Goal: Task Accomplishment & Management: Use online tool/utility

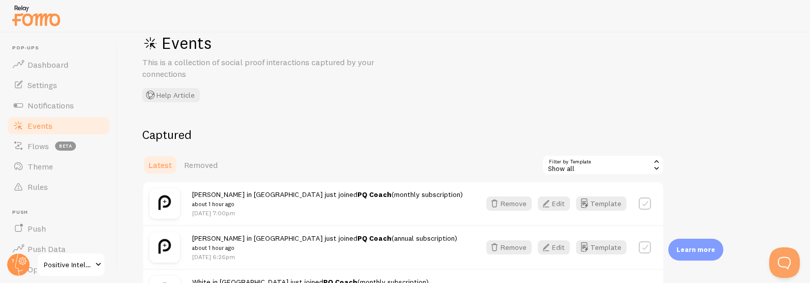
scroll to position [99, 0]
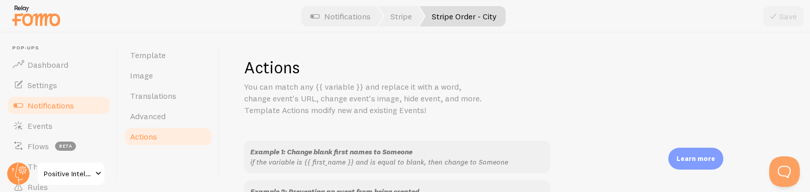
scroll to position [86, 0]
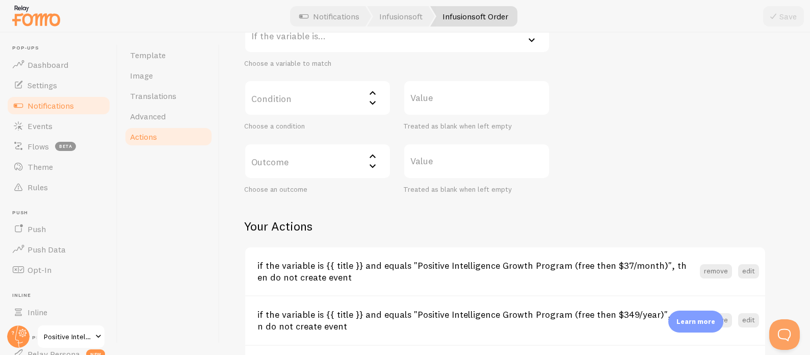
scroll to position [301, 0]
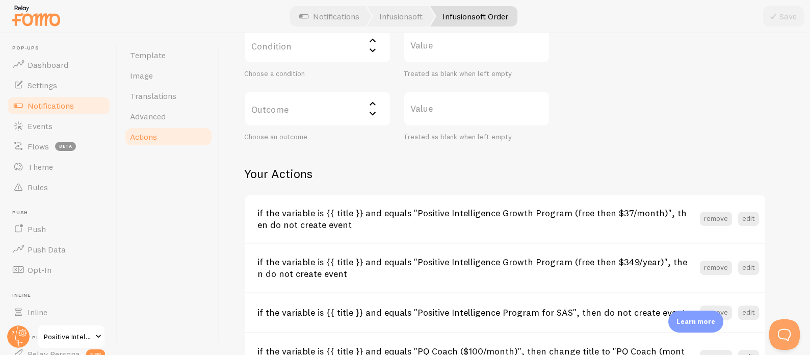
click at [301, 41] on label "Condition" at bounding box center [317, 46] width 147 height 36
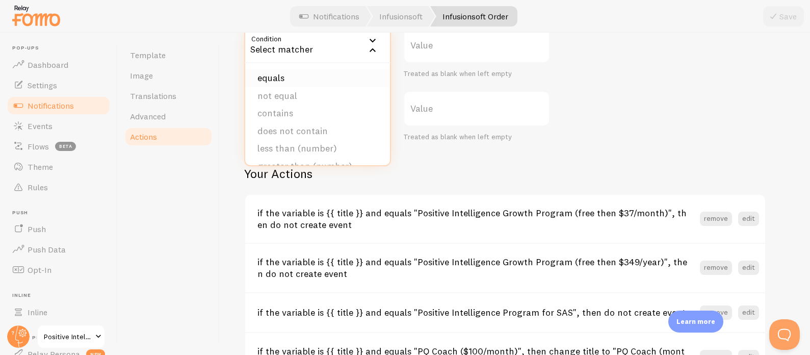
click at [288, 80] on li "equals" at bounding box center [317, 78] width 145 height 18
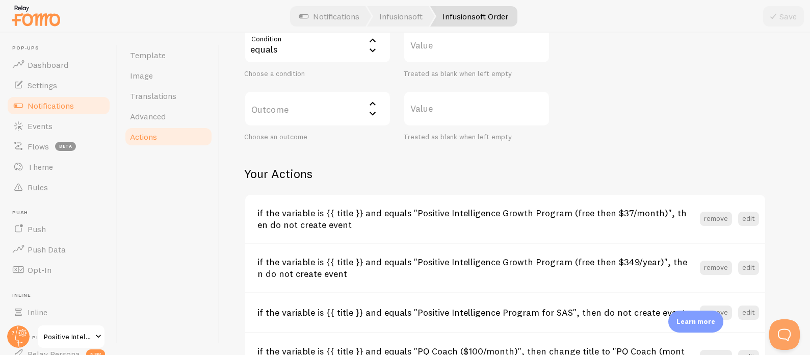
scroll to position [144, 0]
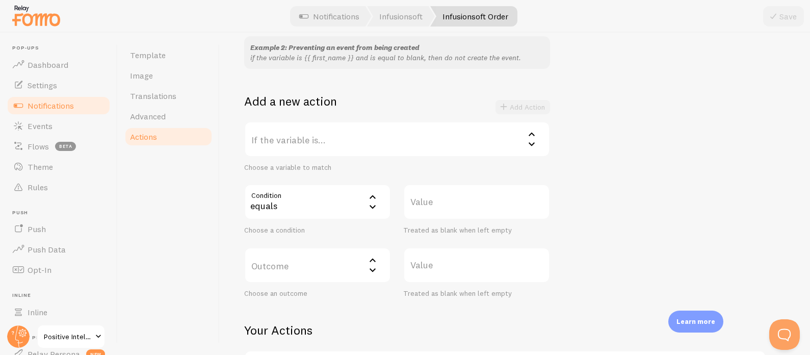
click at [429, 142] on label "If the variable is..." at bounding box center [397, 139] width 306 height 36
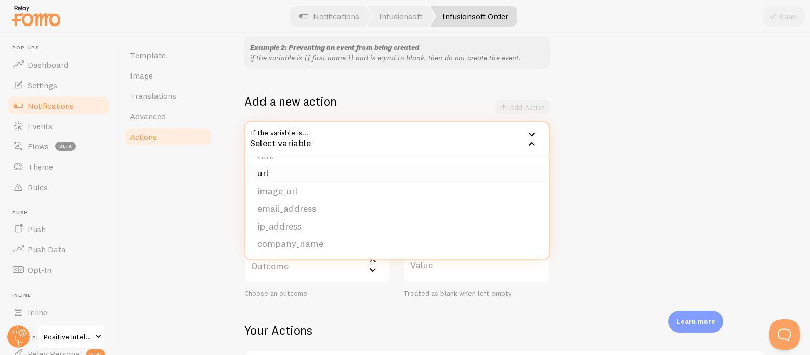
scroll to position [12, 0]
click at [313, 227] on li "title" at bounding box center [397, 230] width 304 height 18
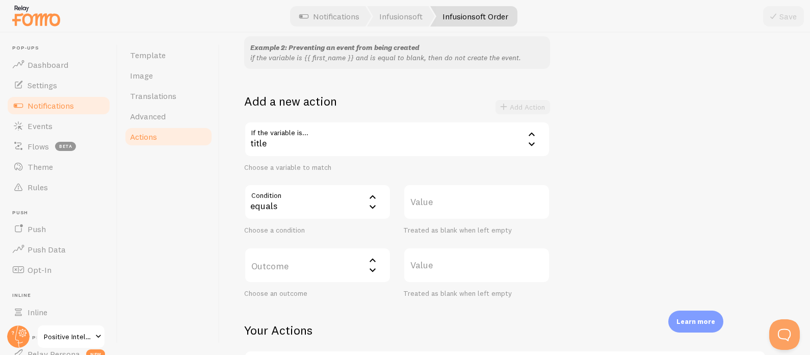
click at [445, 199] on label "Value" at bounding box center [476, 202] width 147 height 36
click at [445, 199] on input "Value" at bounding box center [476, 202] width 147 height 36
type input "Coach Client"
click at [337, 260] on label "Outcome" at bounding box center [317, 265] width 147 height 36
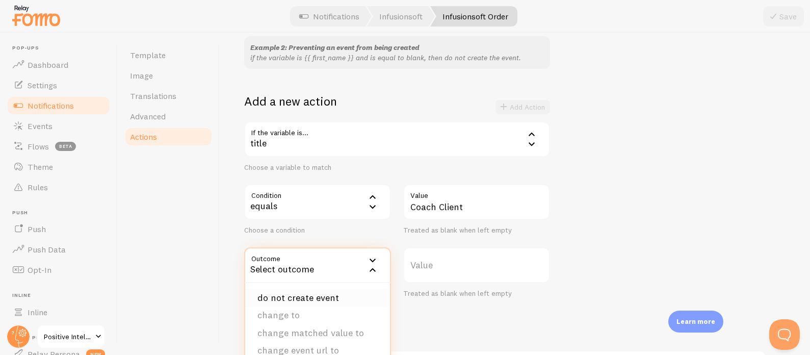
click at [328, 297] on li "do not create event" at bounding box center [317, 298] width 145 height 18
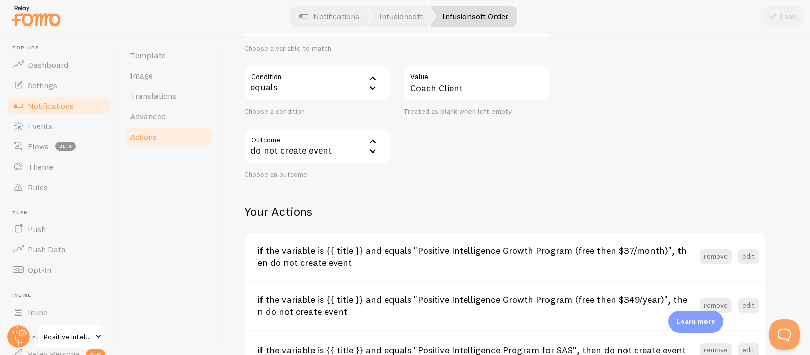
scroll to position [87, 0]
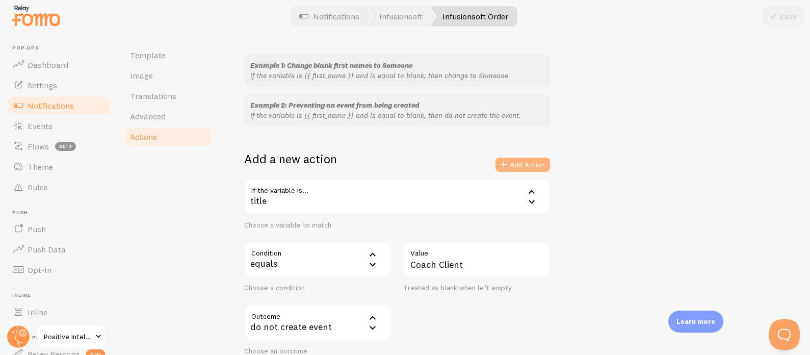
click at [514, 164] on button "Add Action" at bounding box center [522, 164] width 55 height 14
